Goal: Task Accomplishment & Management: Use online tool/utility

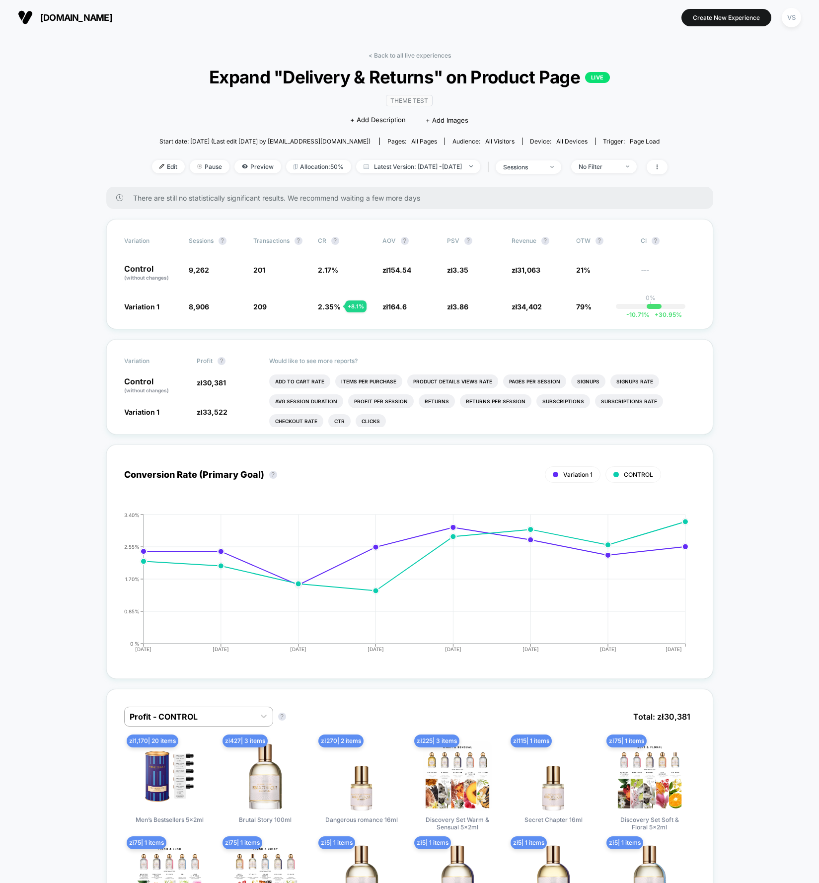
scroll to position [0, 0]
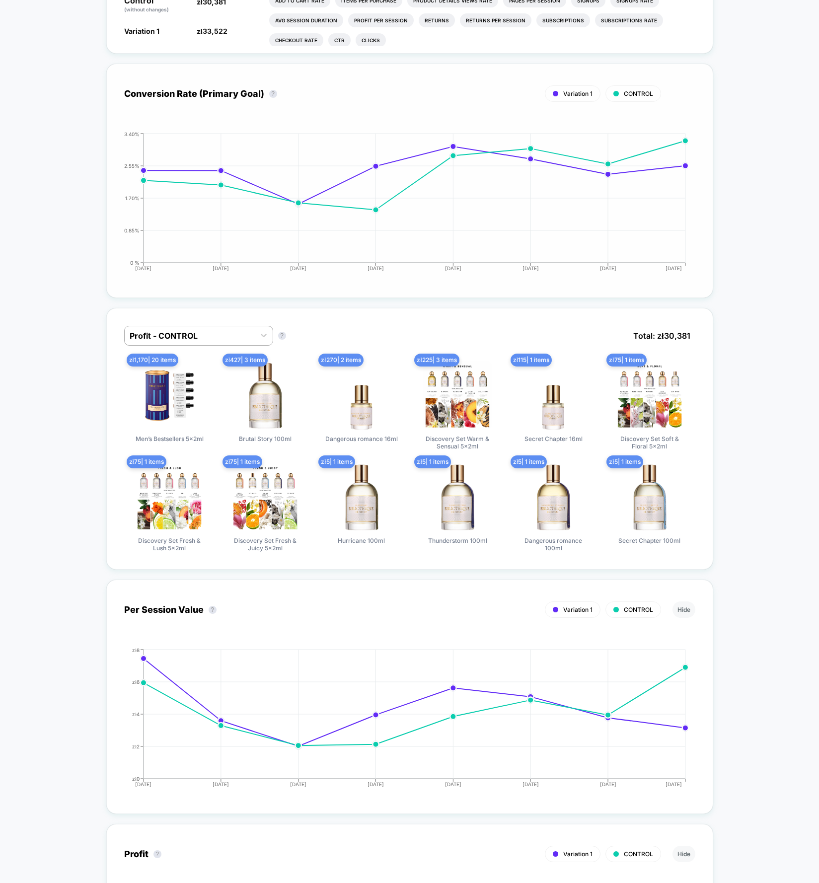
scroll to position [0, 0]
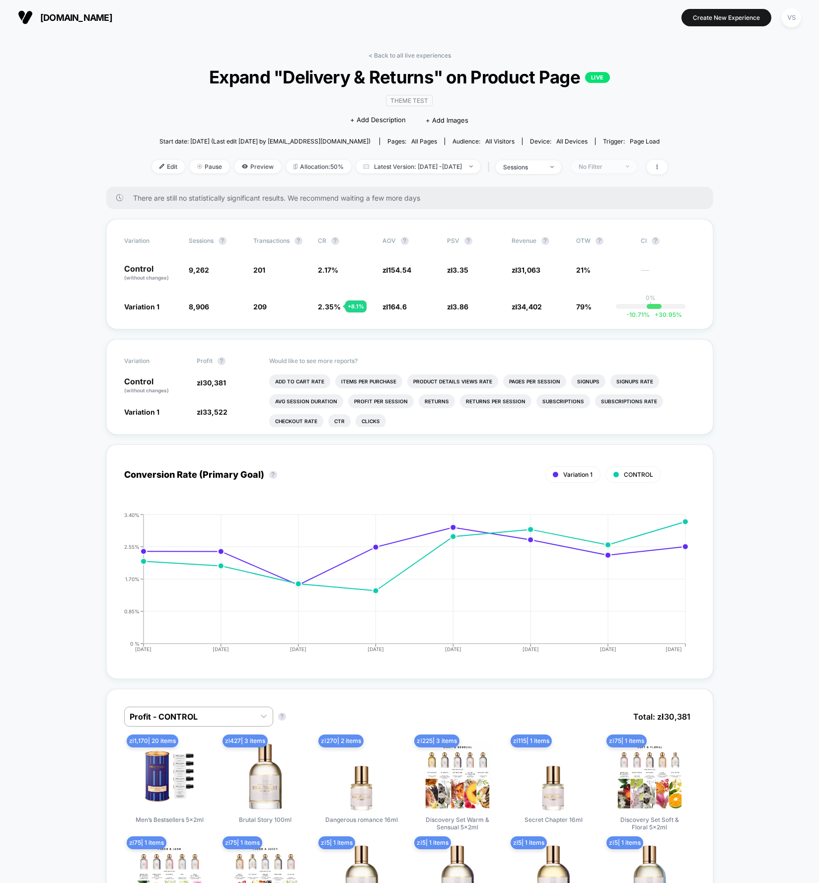
click at [618, 163] on div "No Filter" at bounding box center [598, 166] width 40 height 7
click at [621, 206] on span "Mobile Visitors" at bounding box center [612, 203] width 48 height 8
click at [636, 306] on button "Save" at bounding box center [617, 310] width 91 height 16
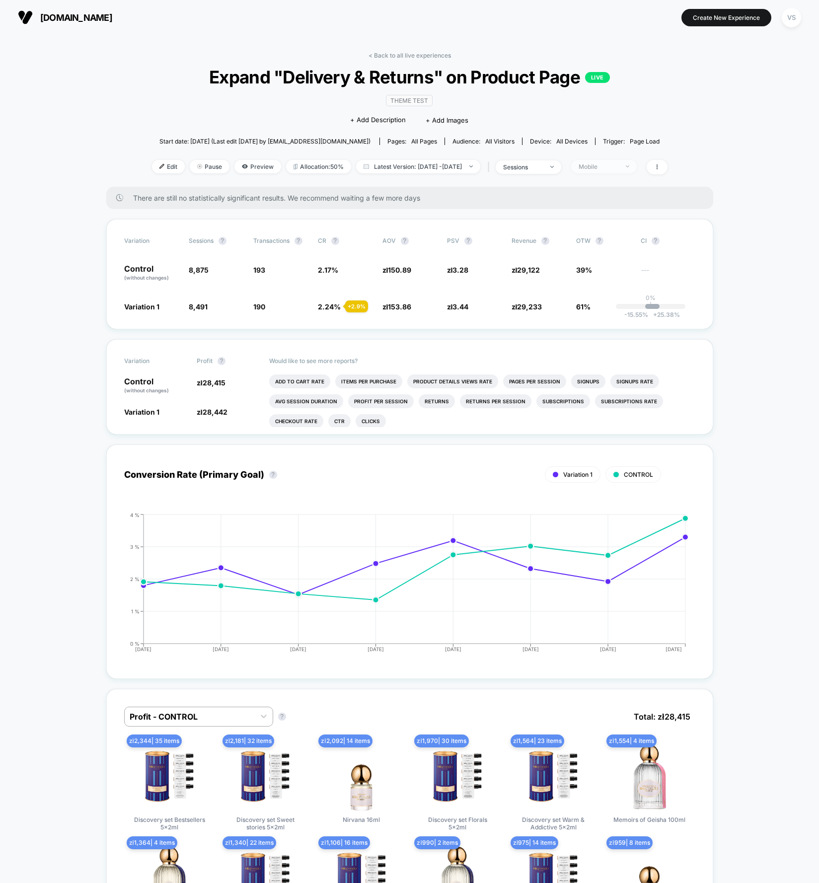
click at [629, 165] on img at bounding box center [627, 166] width 3 height 2
click at [633, 224] on span "Desktop Visitors" at bounding box center [614, 222] width 53 height 8
click at [625, 314] on button "Save" at bounding box center [617, 310] width 91 height 16
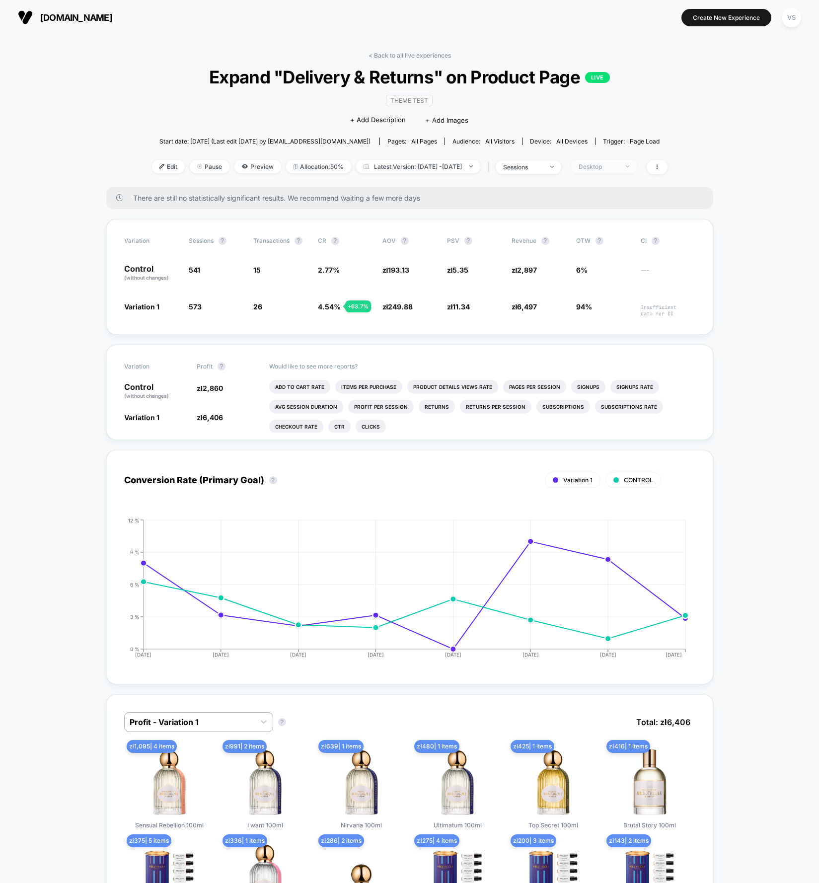
click at [626, 169] on span "Desktop" at bounding box center [604, 166] width 66 height 13
click at [630, 198] on div "Mobile Visitors" at bounding box center [604, 203] width 64 height 10
click at [634, 307] on button "Save" at bounding box center [617, 310] width 91 height 16
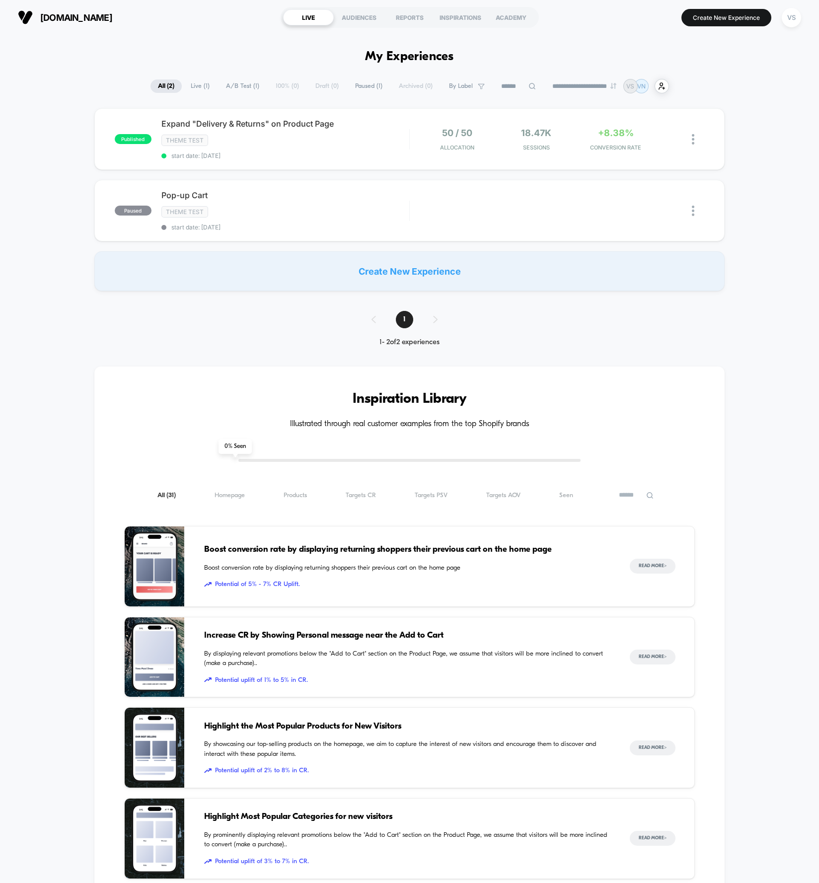
click at [774, 416] on div "Inspiration Library Illustrated through real customer examples from the top Sho…" at bounding box center [409, 756] width 819 height 819
